Goal: Browse casually: Explore the website without a specific task or goal

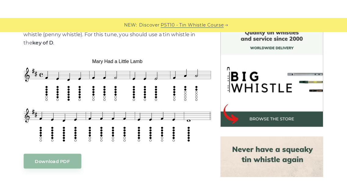
scroll to position [157, 0]
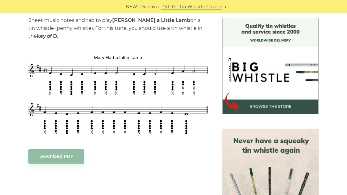
click at [63, 2] on div "NEW: Discover PST10 - Tin Whistle Course" at bounding box center [173, 6] width 347 height 13
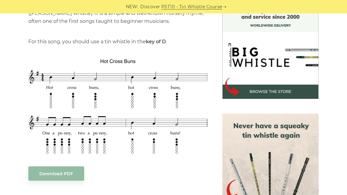
scroll to position [182, 0]
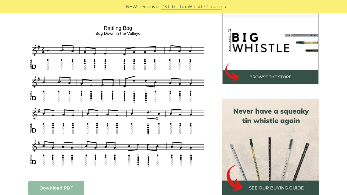
scroll to position [195, 0]
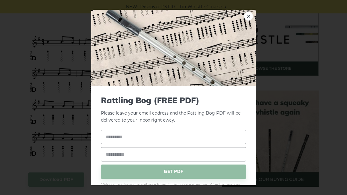
click at [16, 134] on div "× Rattling Bog (FREE PDF) Please leave your email address and the Rattling Bog …" at bounding box center [173, 97] width 347 height 195
click at [249, 17] on link "×" at bounding box center [248, 16] width 9 height 9
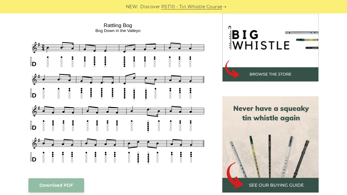
scroll to position [200, 0]
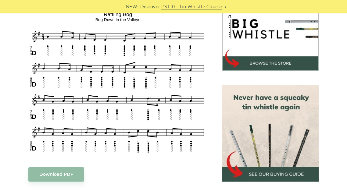
click at [138, 1] on div "NEW: Discover PST10 - Tin Whistle Course" at bounding box center [173, 6] width 347 height 13
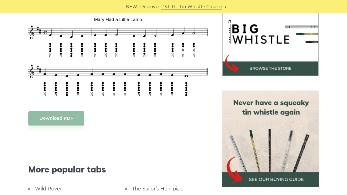
scroll to position [182, 0]
